Goal: Browse casually: Explore the website without a specific task or goal

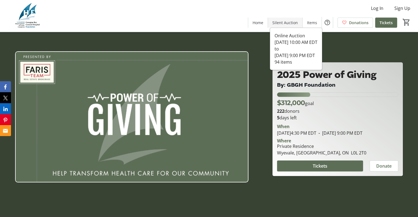
click at [287, 24] on span "Silent Auction" at bounding box center [285, 23] width 26 height 6
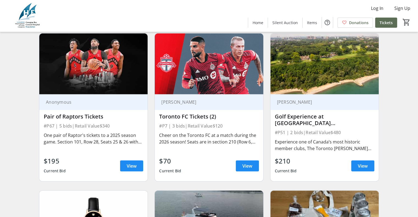
scroll to position [1484, 0]
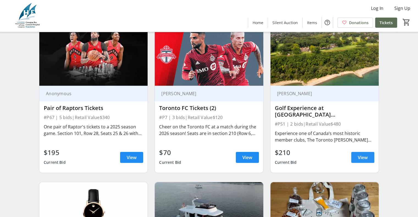
click at [353, 161] on span at bounding box center [362, 157] width 23 height 13
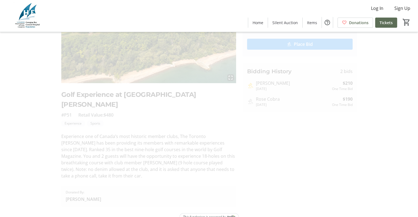
scroll to position [67, 0]
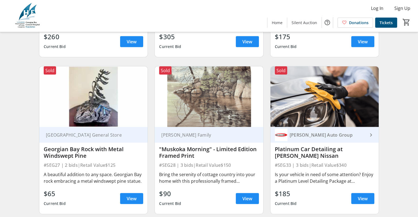
scroll to position [1594, 0]
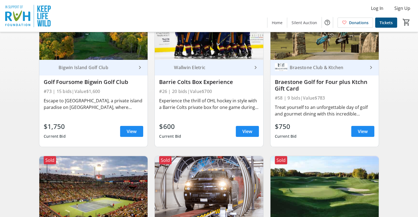
scroll to position [82, 0]
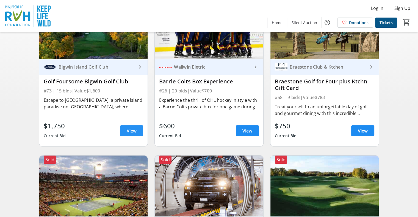
click at [135, 134] on span "View" at bounding box center [132, 131] width 10 height 7
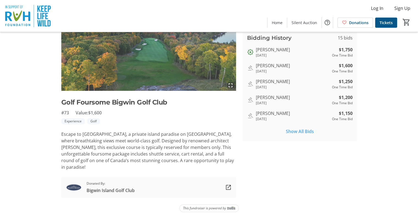
scroll to position [60, 0]
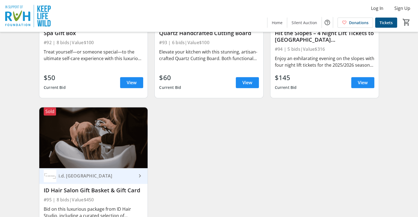
scroll to position [4829, 0]
